Goal: Use online tool/utility: Utilize a website feature to perform a specific function

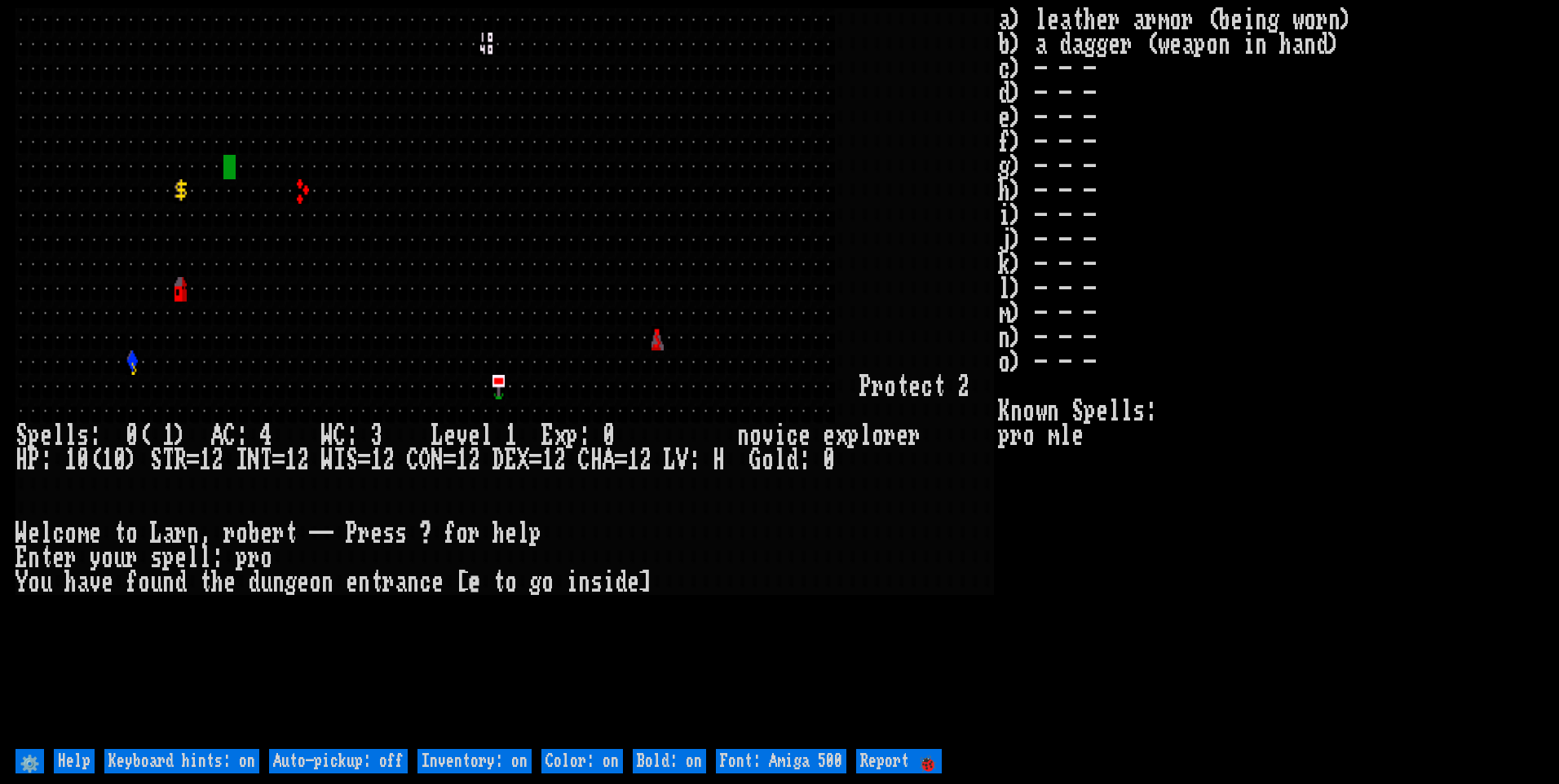
click at [364, 757] on off "Auto-pickup: off" at bounding box center [338, 760] width 138 height 25
type off "Auto-pickup: on"
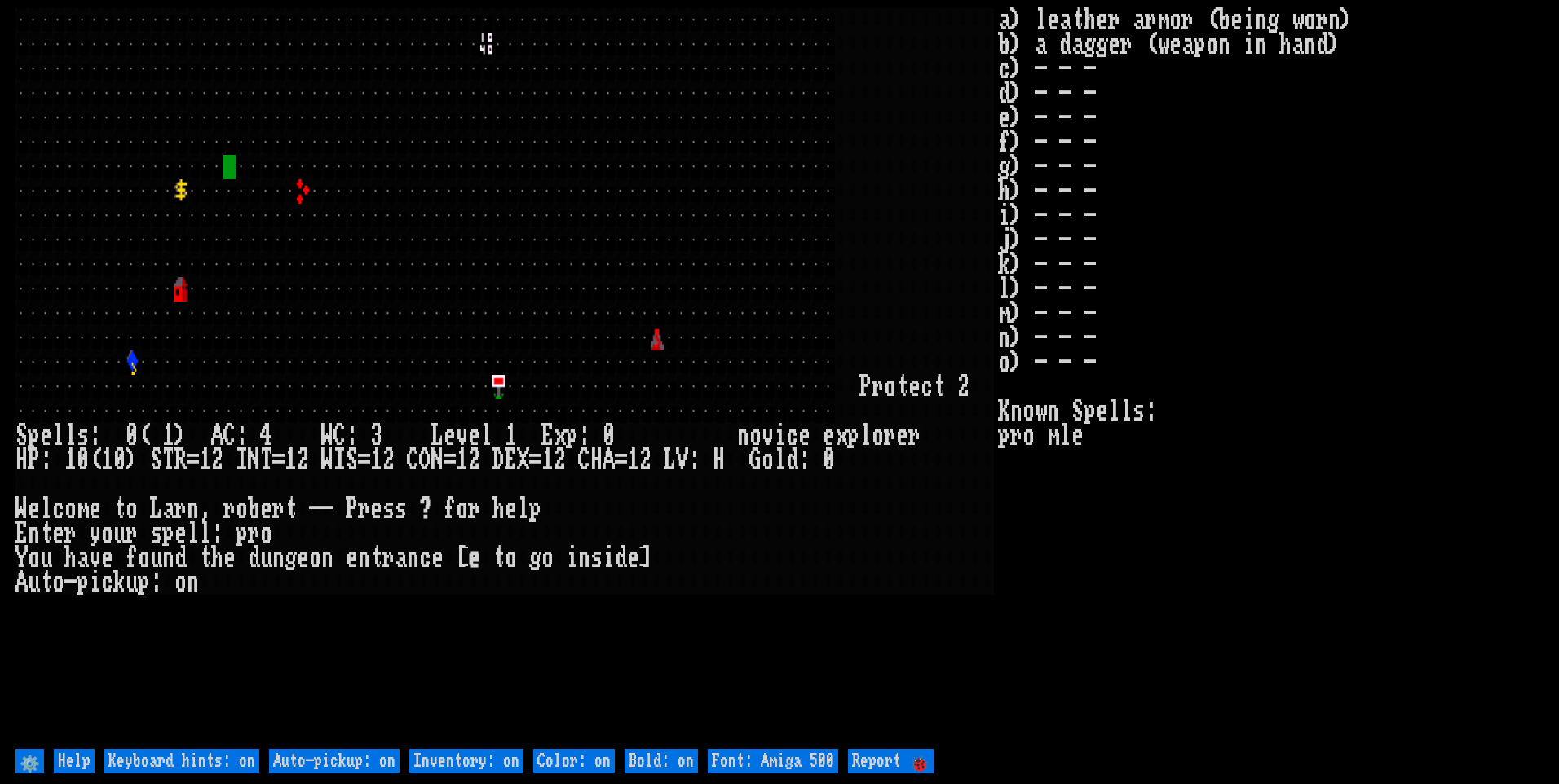
click at [453, 758] on on "Inventory: on" at bounding box center [466, 760] width 115 height 25
type on "Inventory: off"
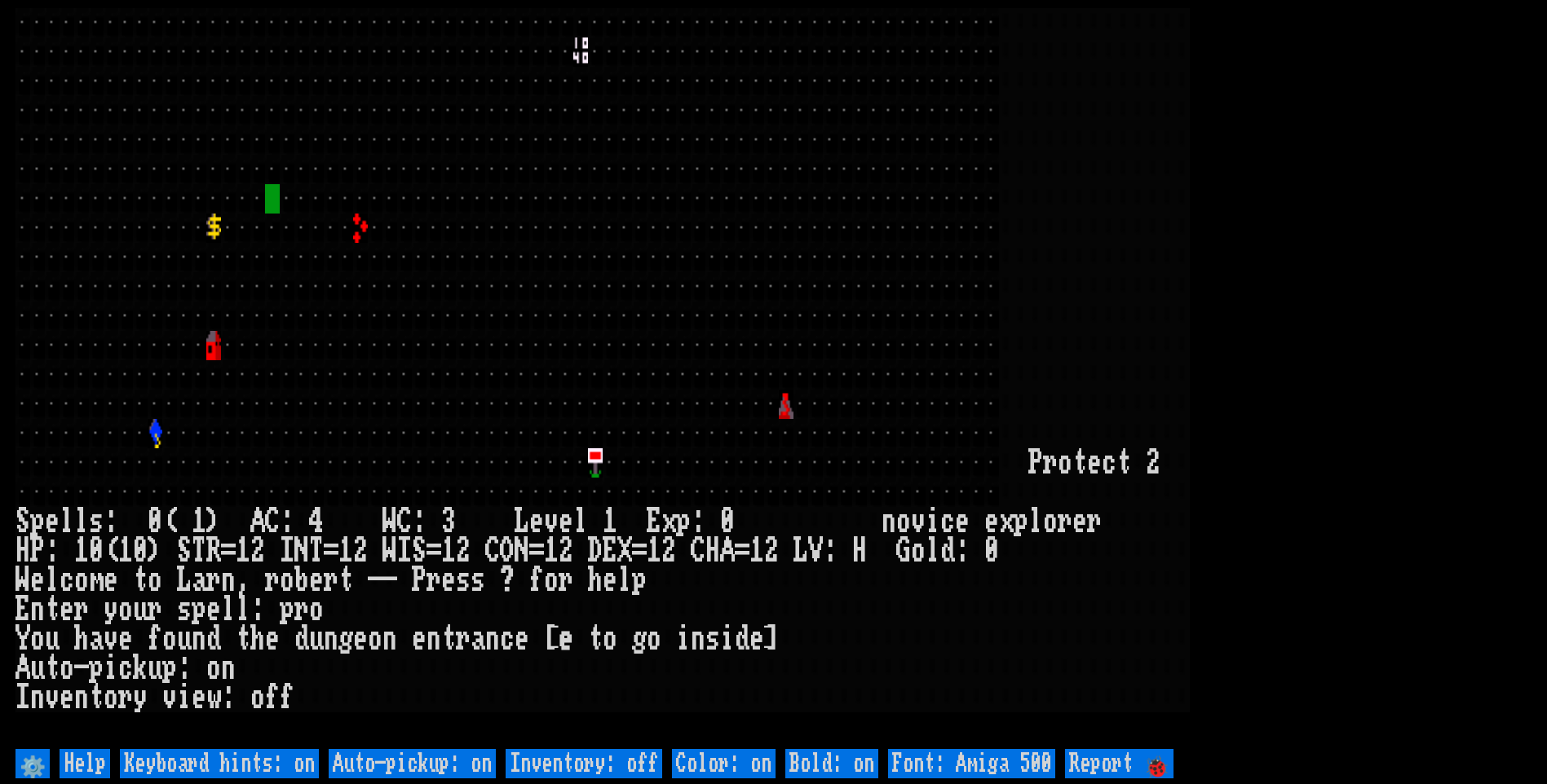
click at [1014, 759] on 500 "Font: Amiga 500" at bounding box center [971, 763] width 167 height 30
type 500 "Font: Amiga 1200"
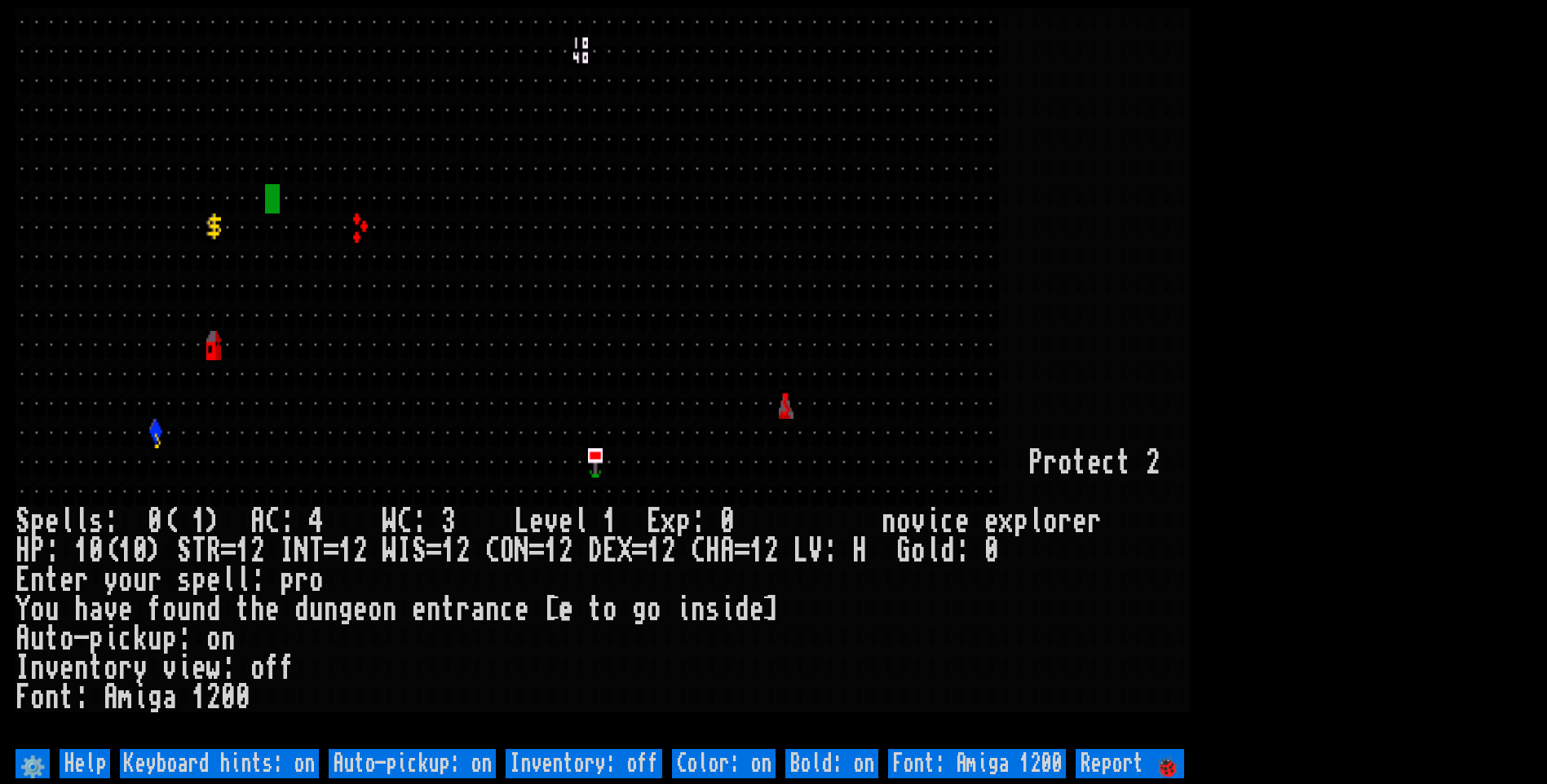
click at [1328, 324] on larn at bounding box center [774, 376] width 1515 height 737
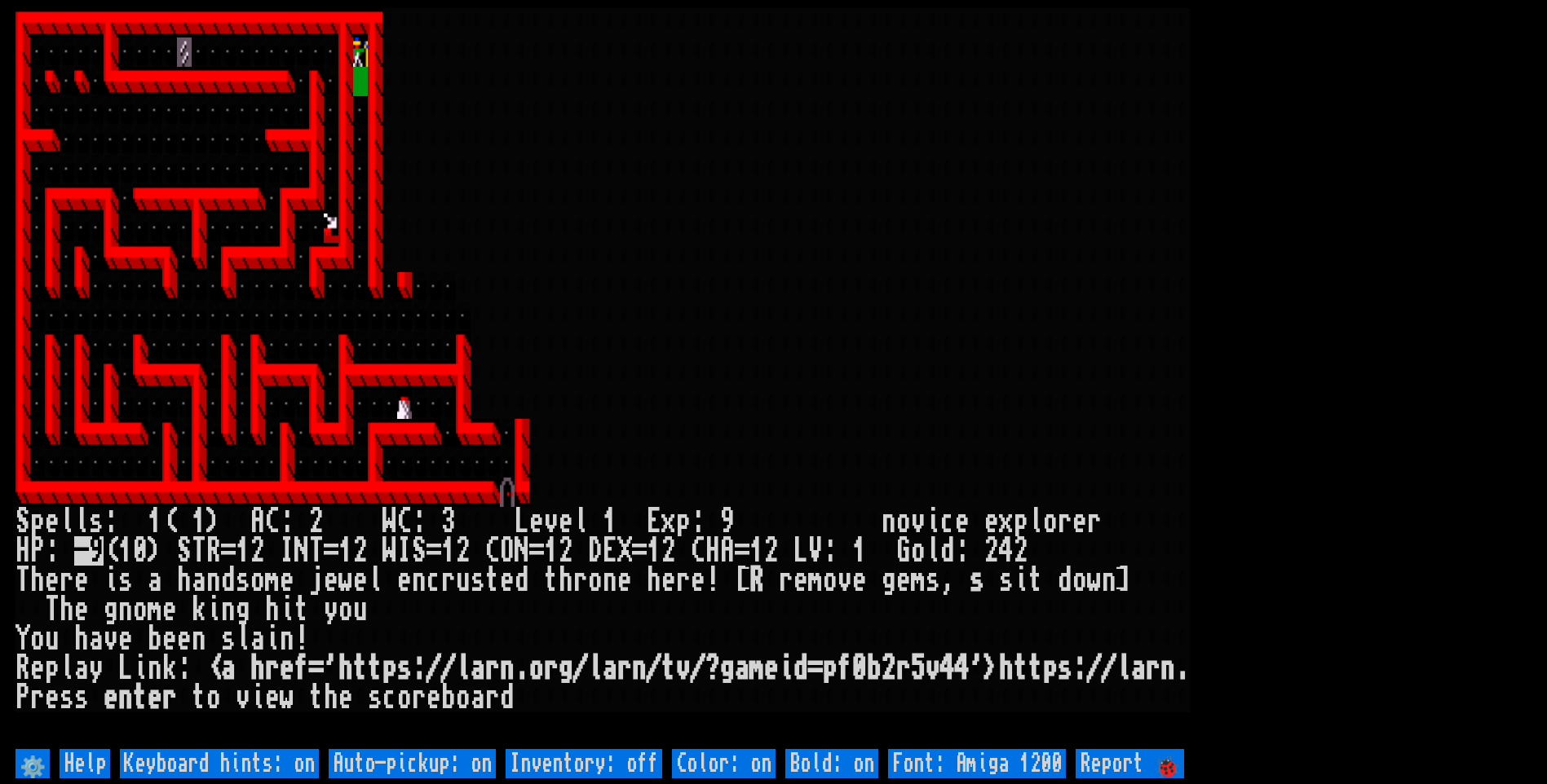
click at [1327, 327] on larn at bounding box center [774, 376] width 1515 height 737
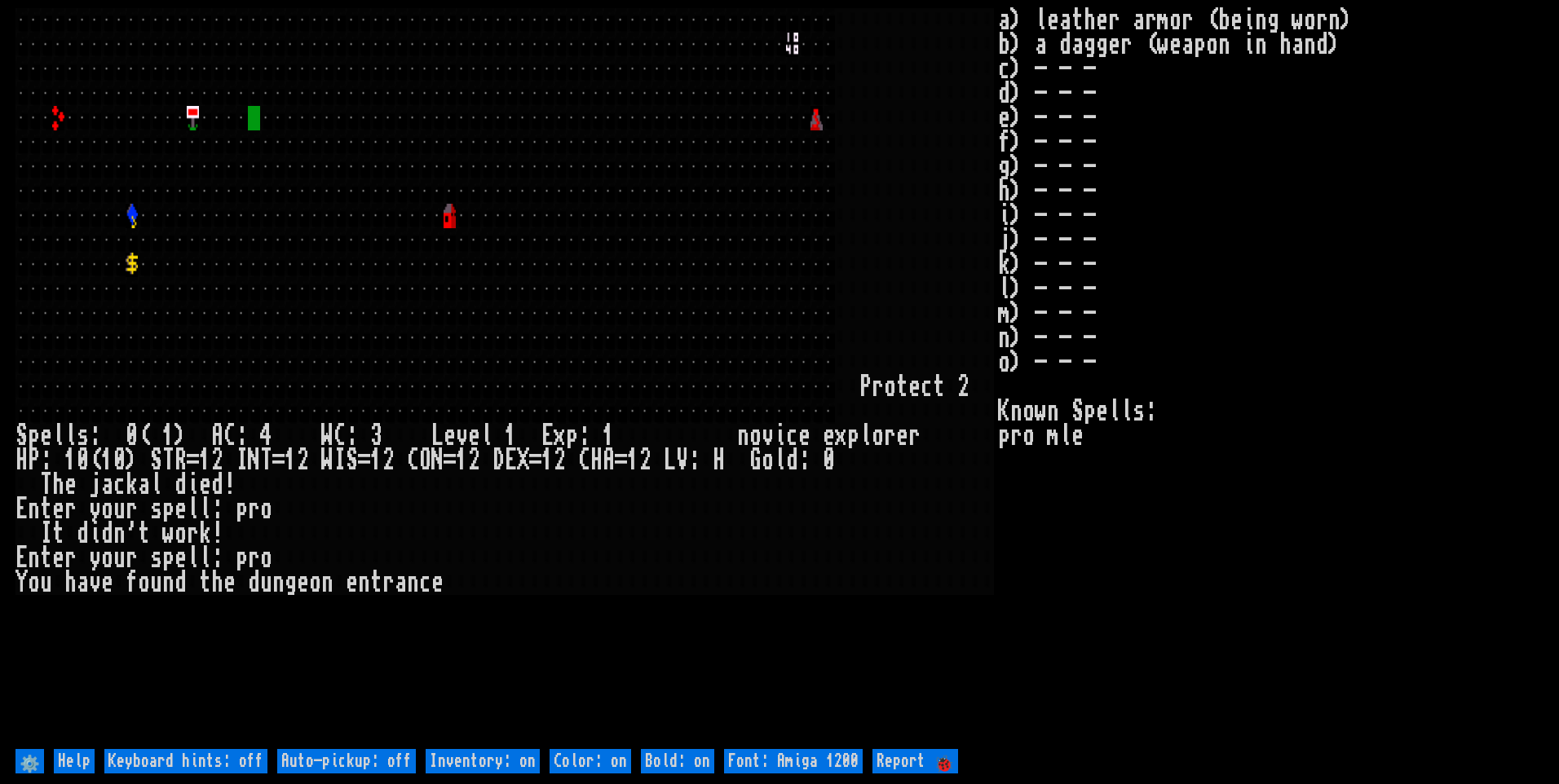
click at [412, 764] on off "Auto-pickup: off" at bounding box center [347, 760] width 138 height 25
type off "Auto-pickup: on"
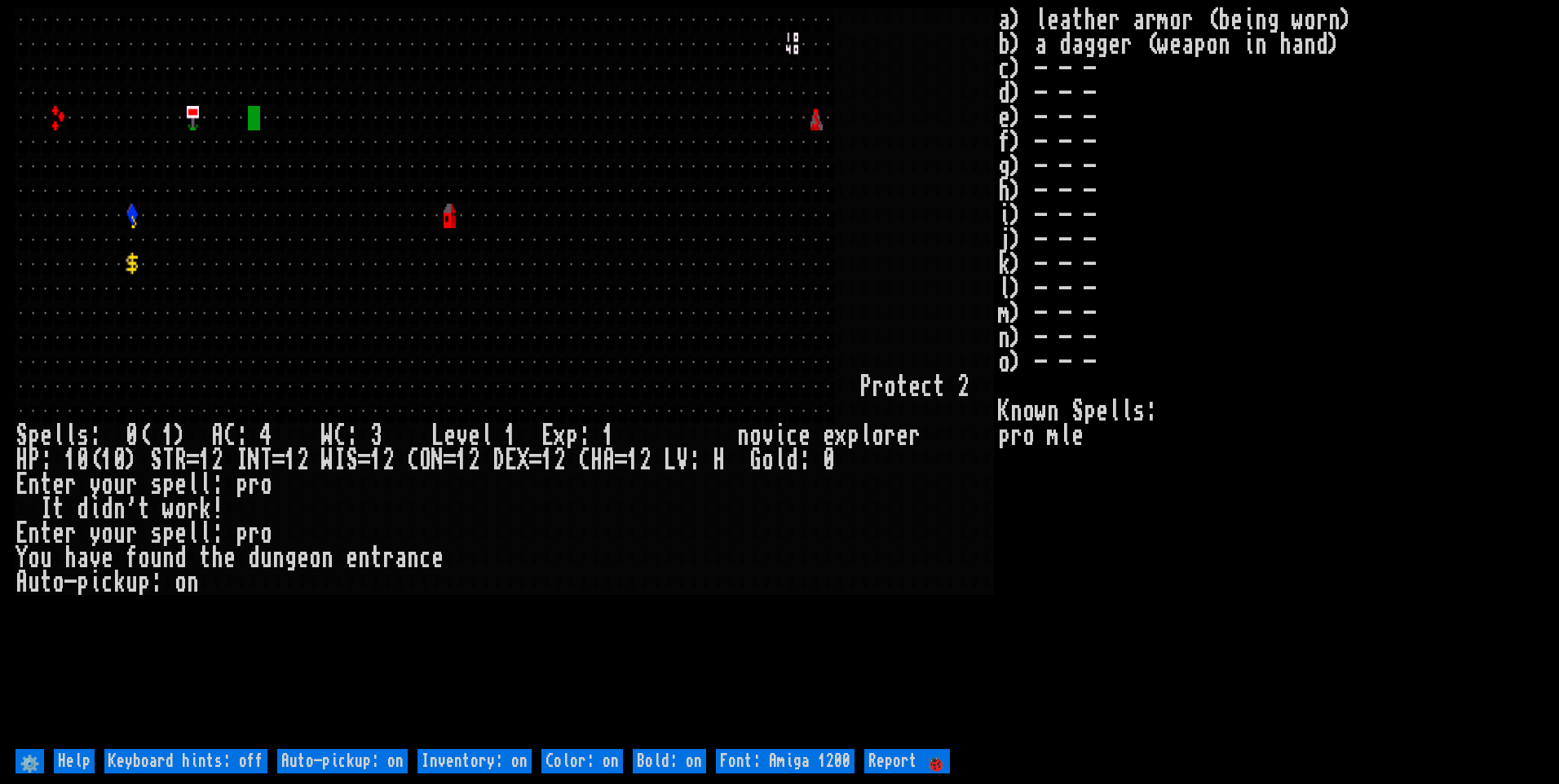
click at [445, 763] on on "Inventory: on" at bounding box center [475, 760] width 115 height 25
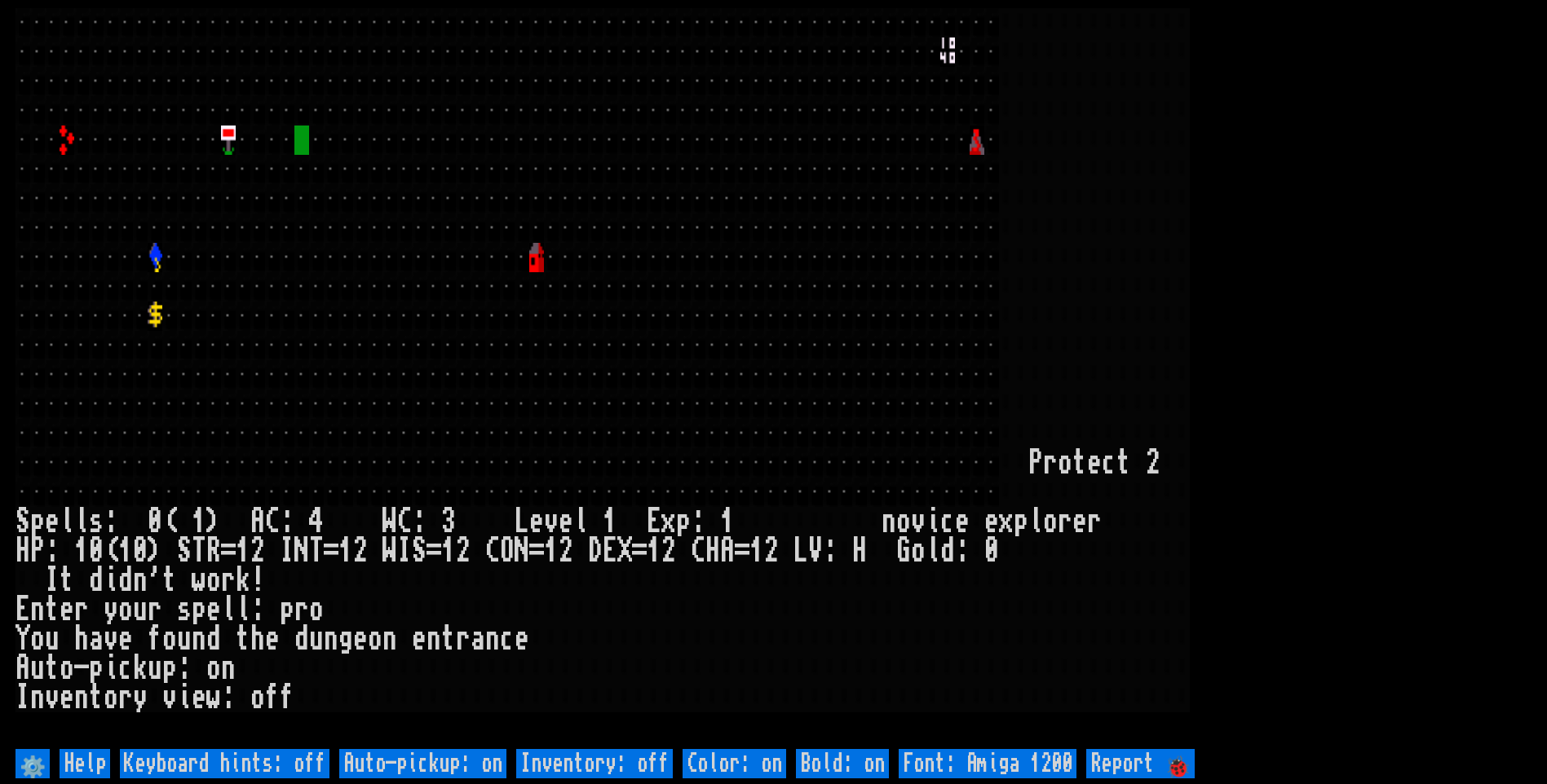
click at [1353, 268] on larn at bounding box center [774, 376] width 1515 height 737
